Goal: Information Seeking & Learning: Learn about a topic

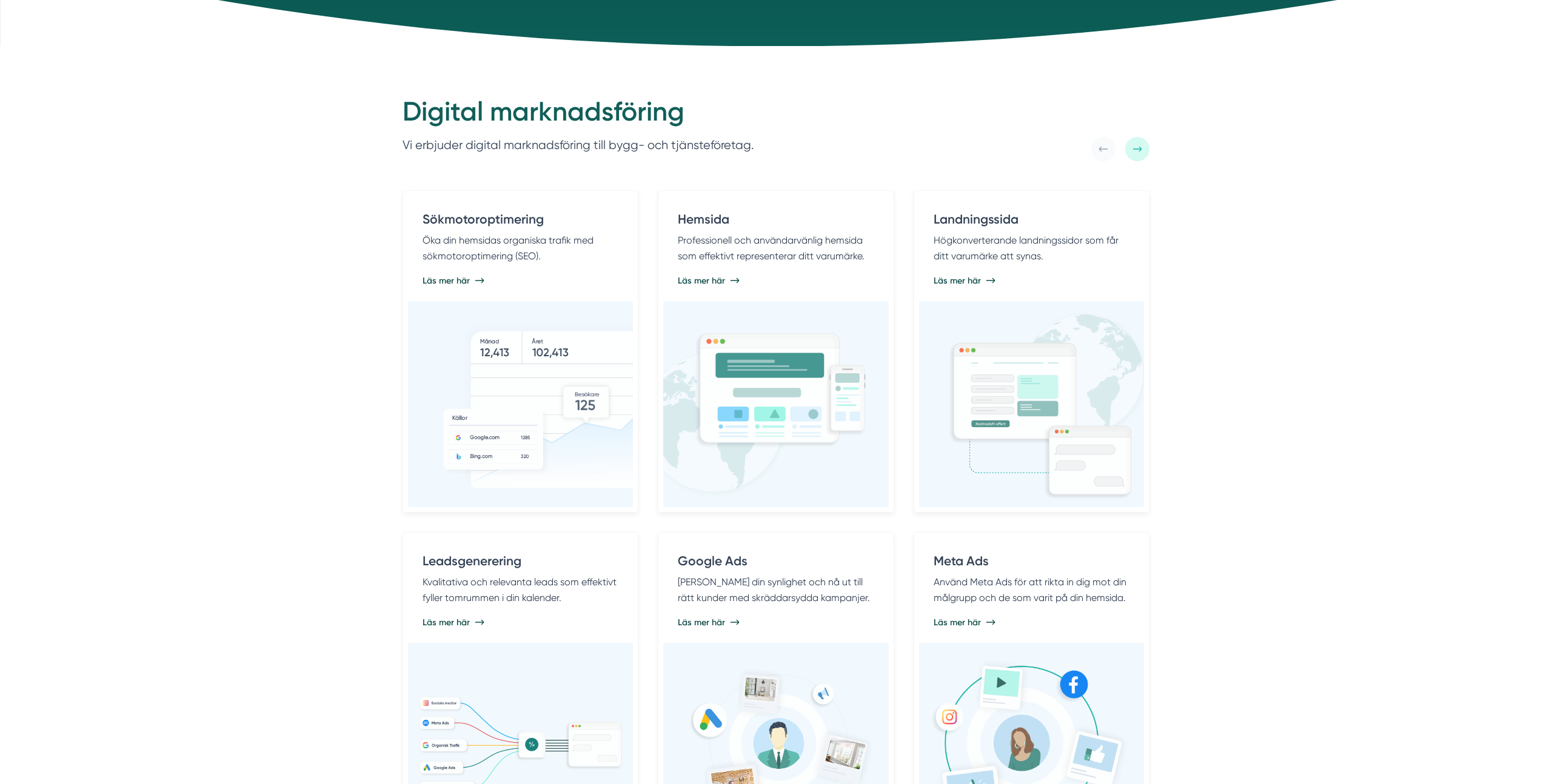
scroll to position [779, 0]
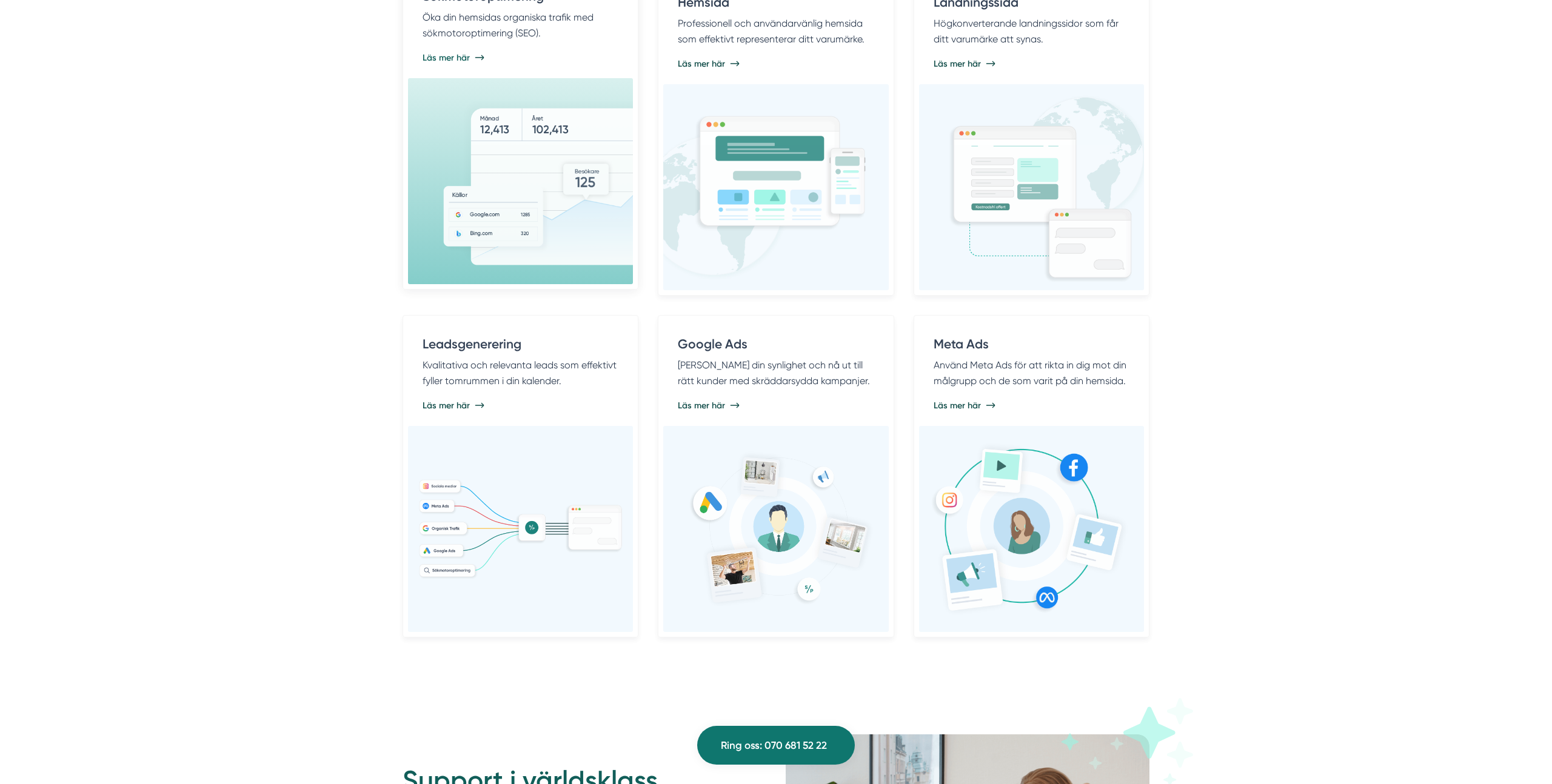
click at [477, 205] on img at bounding box center [560, 181] width 236 height 181
